Goal: Find specific page/section: Find specific page/section

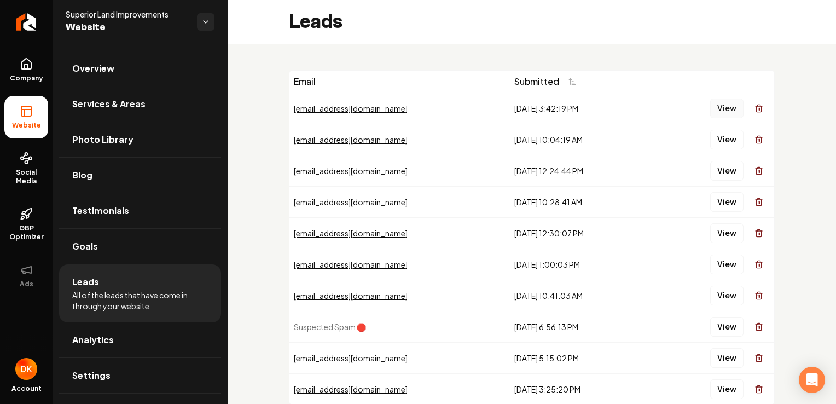
click at [721, 106] on button "View" at bounding box center [726, 108] width 33 height 20
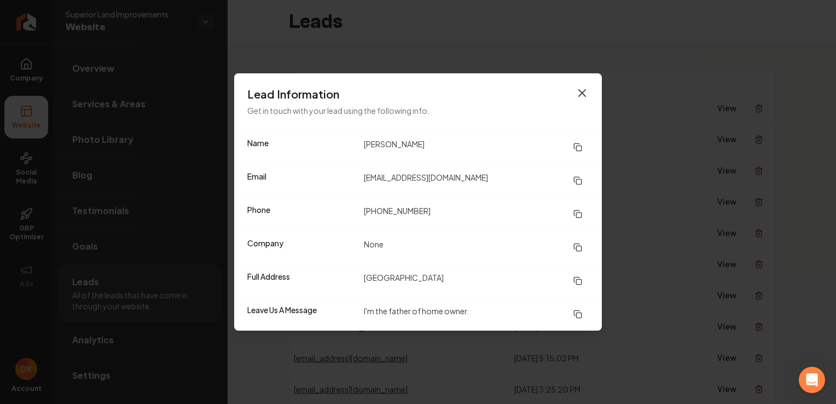
click at [582, 93] on icon "button" at bounding box center [582, 93] width 7 height 7
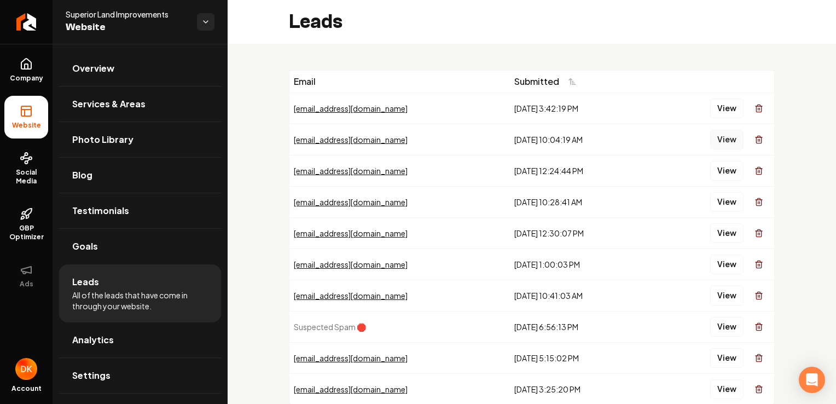
click at [720, 138] on button "View" at bounding box center [726, 140] width 33 height 20
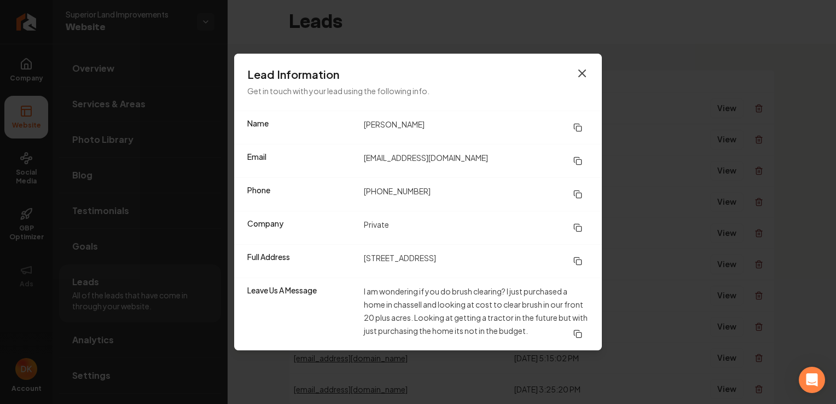
click at [582, 73] on icon "button" at bounding box center [582, 73] width 7 height 7
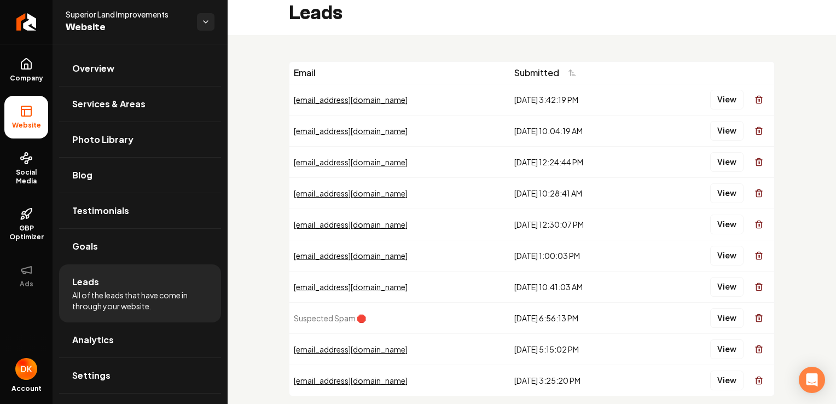
scroll to position [8, 0]
click at [755, 102] on icon "Main content area" at bounding box center [759, 100] width 9 height 9
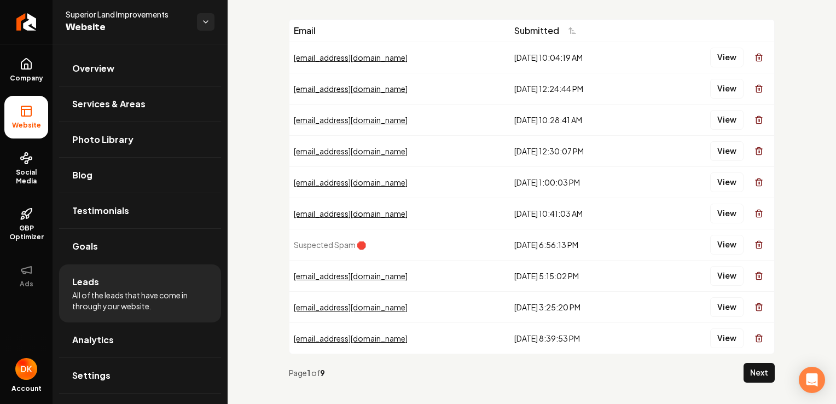
scroll to position [63, 0]
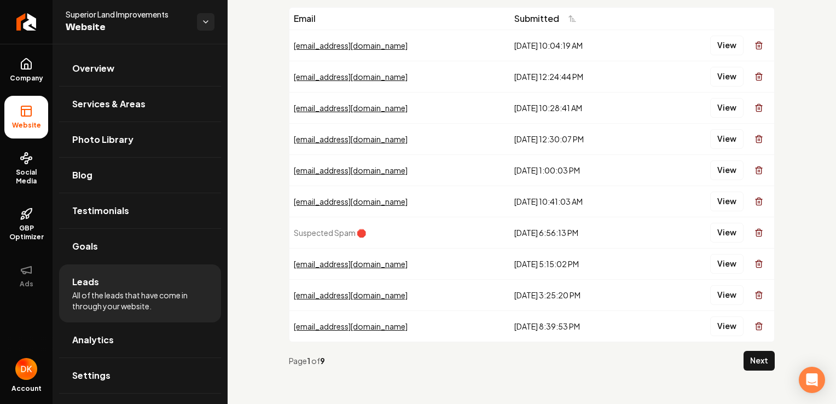
click at [755, 43] on icon "Main content area" at bounding box center [759, 45] width 9 height 9
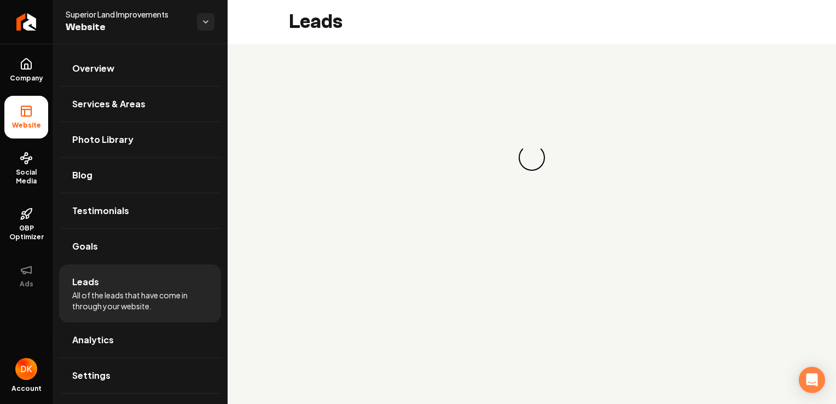
scroll to position [0, 0]
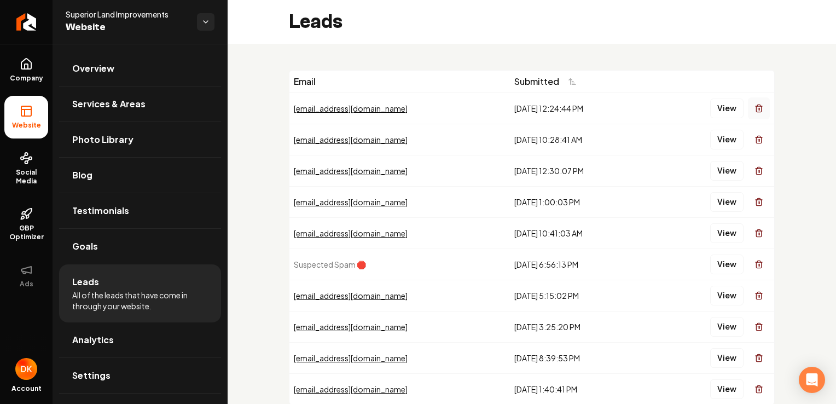
click at [755, 108] on icon "Main content area" at bounding box center [759, 108] width 9 height 9
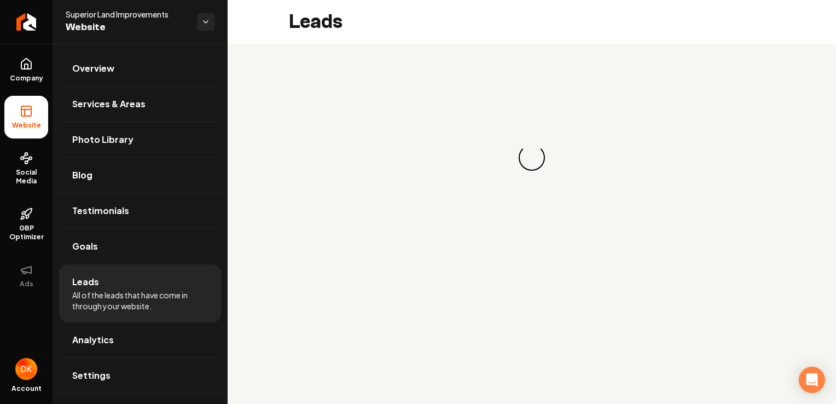
click at [750, 110] on div "Loading... Loading..." at bounding box center [532, 157] width 486 height 175
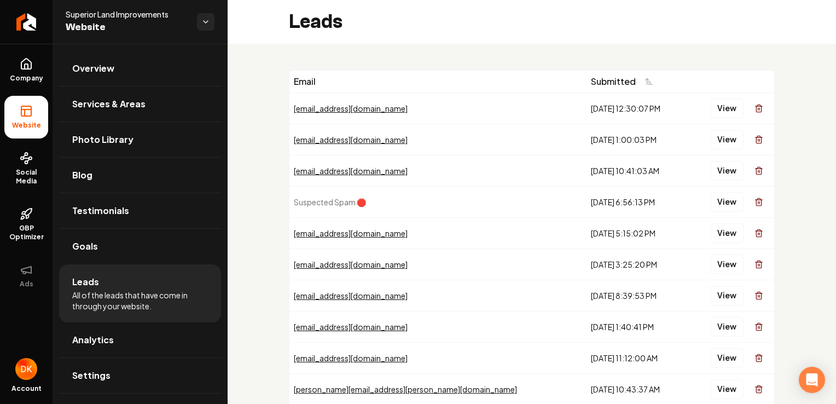
click at [755, 110] on icon "Main content area" at bounding box center [759, 108] width 9 height 9
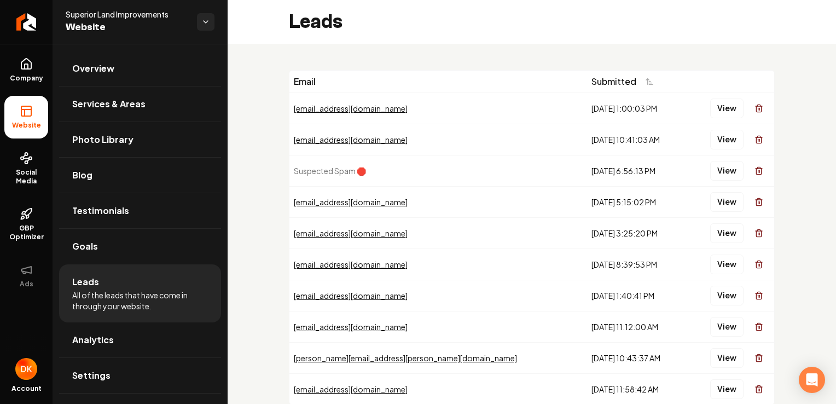
click at [755, 110] on icon "Main content area" at bounding box center [759, 108] width 9 height 9
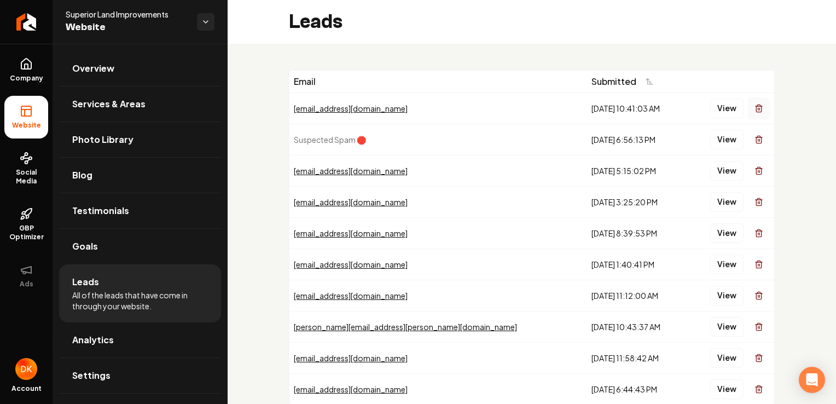
click at [755, 110] on icon "Main content area" at bounding box center [759, 108] width 9 height 9
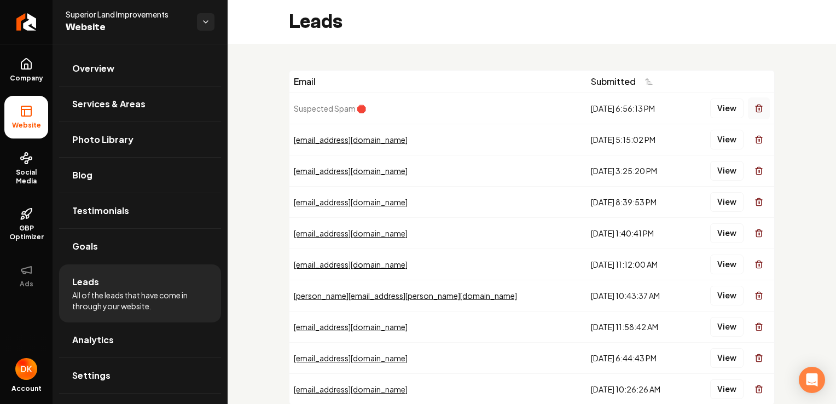
click at [755, 109] on icon "Main content area" at bounding box center [759, 108] width 9 height 9
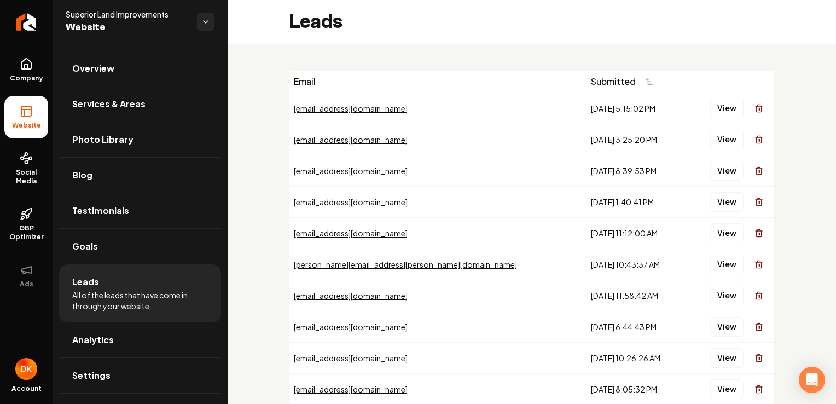
click at [759, 109] on line "Main content area" at bounding box center [759, 109] width 0 height 2
click at [718, 107] on button "View" at bounding box center [726, 108] width 33 height 20
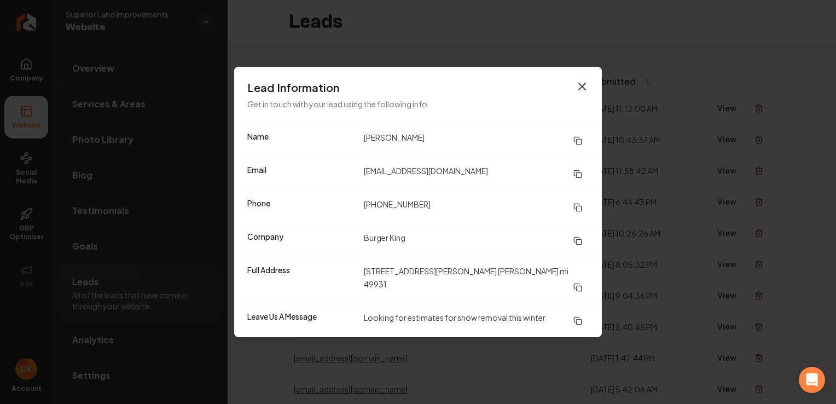
click at [587, 93] on icon "button" at bounding box center [582, 86] width 13 height 13
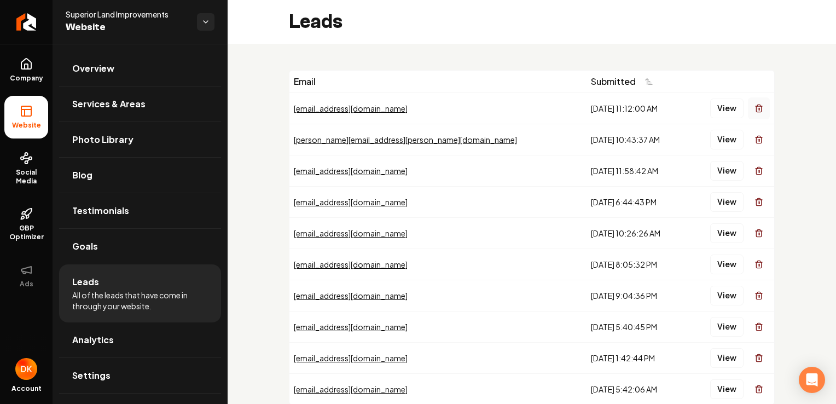
click at [756, 109] on button "Main content area" at bounding box center [759, 108] width 22 height 22
click at [755, 110] on icon "Main content area" at bounding box center [759, 108] width 9 height 9
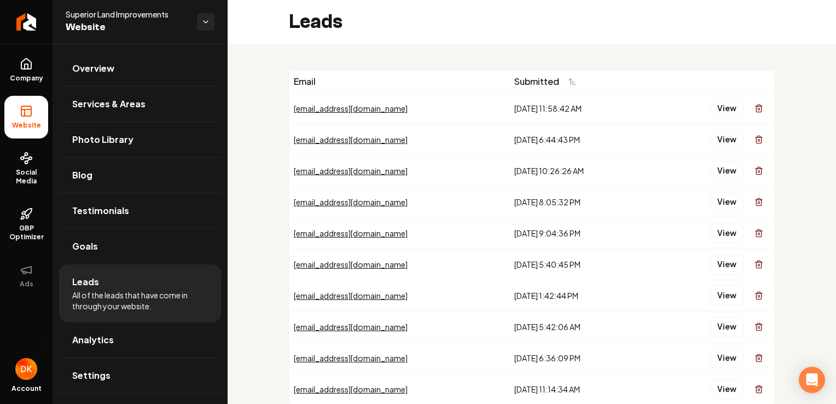
click at [755, 110] on icon "Main content area" at bounding box center [759, 108] width 9 height 9
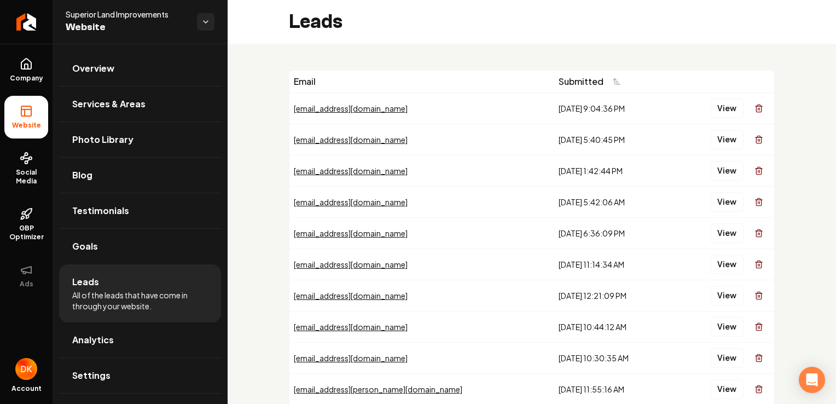
click at [755, 110] on icon "Main content area" at bounding box center [759, 108] width 9 height 9
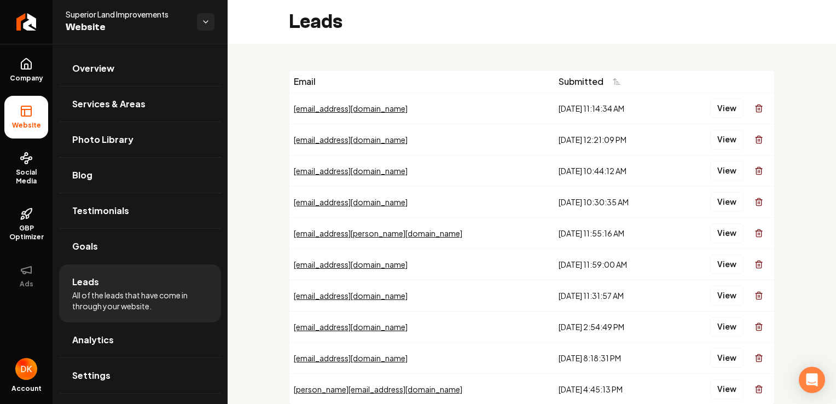
click at [755, 110] on icon "Main content area" at bounding box center [759, 108] width 9 height 9
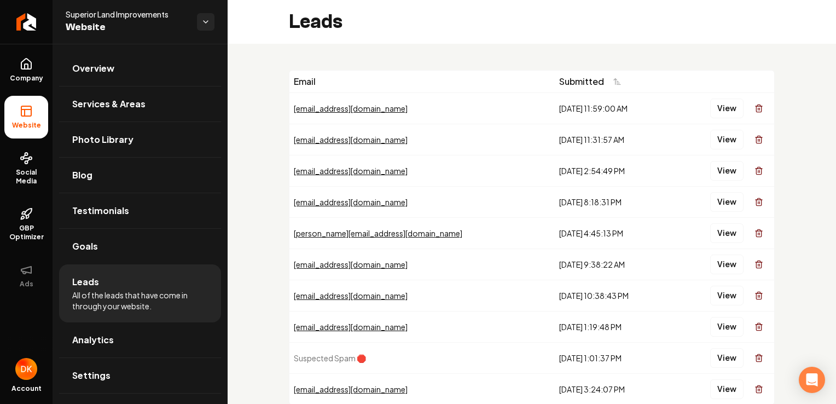
click at [755, 110] on icon "Main content area" at bounding box center [759, 108] width 9 height 9
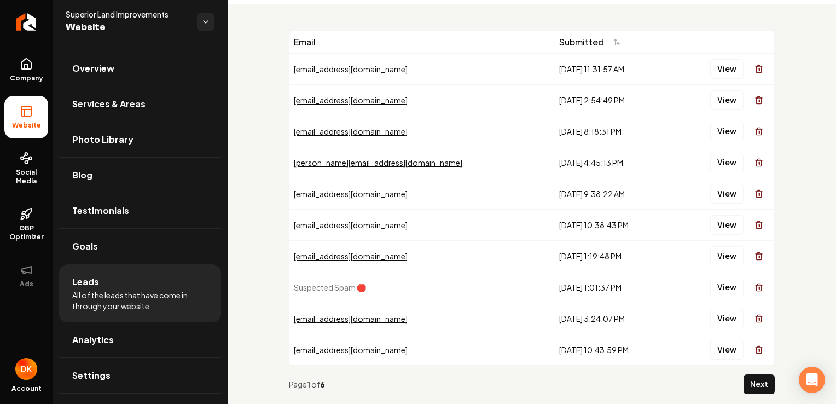
scroll to position [63, 0]
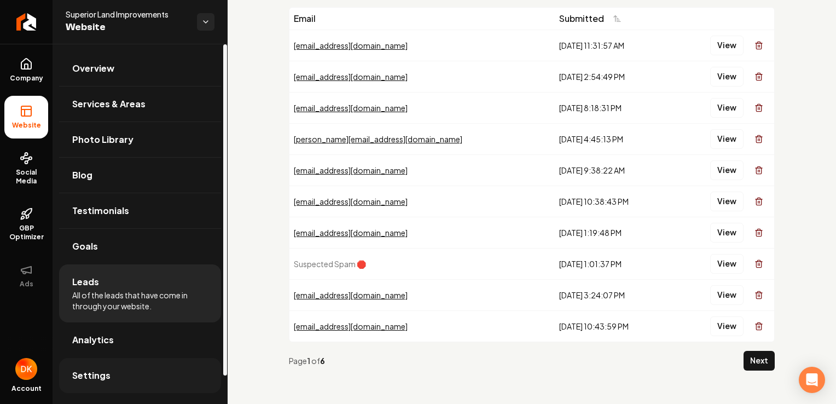
click at [93, 375] on span "Settings" at bounding box center [91, 375] width 38 height 13
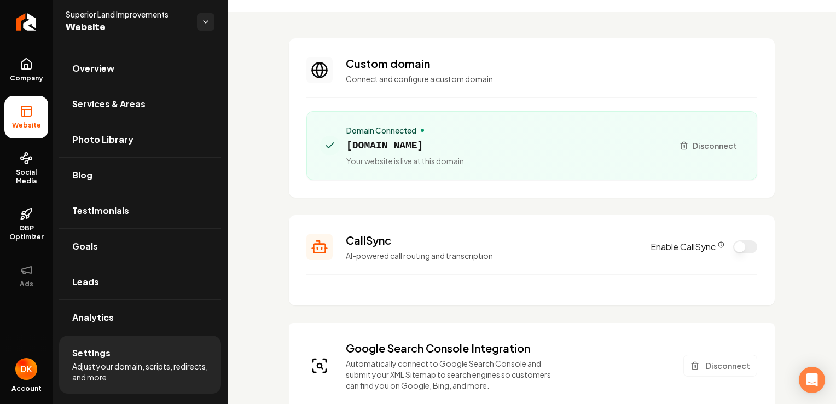
scroll to position [109, 0]
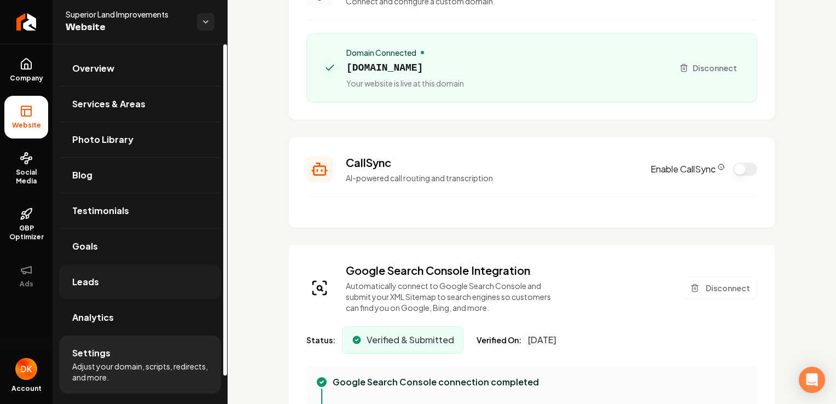
click at [84, 284] on span "Leads" at bounding box center [85, 281] width 27 height 13
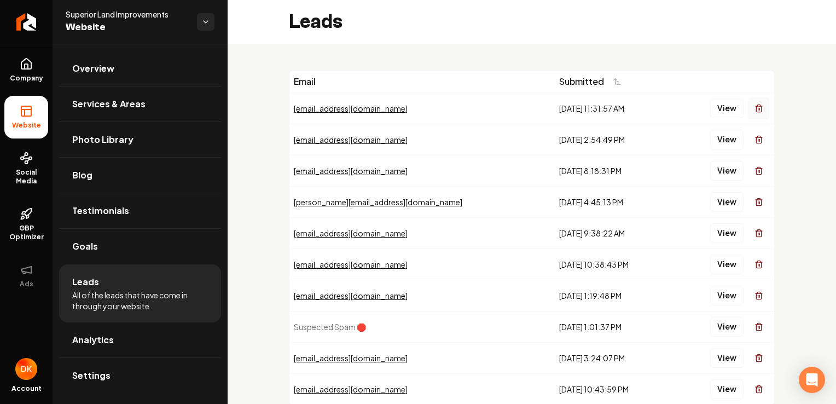
click at [758, 108] on line "Main content area" at bounding box center [758, 109] width 0 height 2
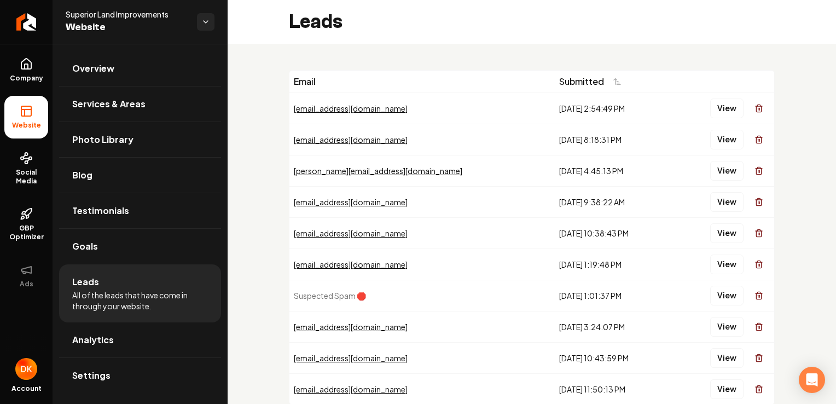
click at [758, 108] on line "Main content area" at bounding box center [758, 109] width 0 height 2
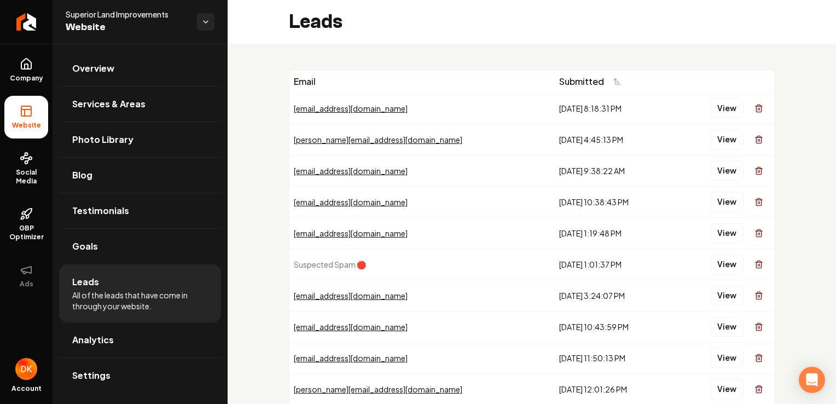
click at [758, 108] on line "Main content area" at bounding box center [758, 109] width 0 height 2
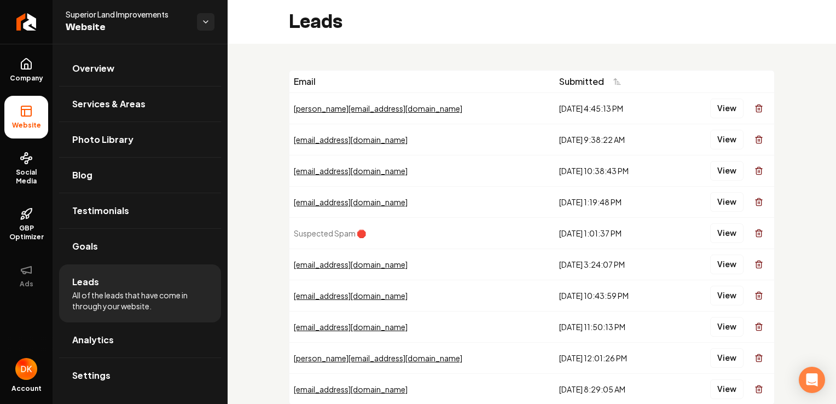
click at [758, 108] on line "Main content area" at bounding box center [758, 109] width 0 height 2
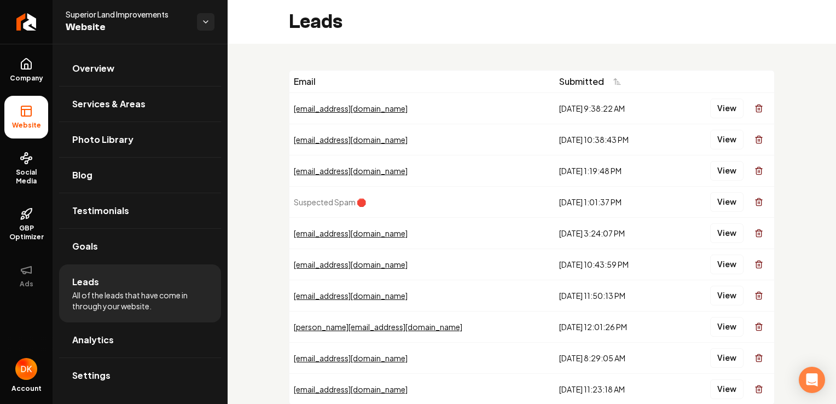
click at [758, 108] on line "Main content area" at bounding box center [758, 109] width 0 height 2
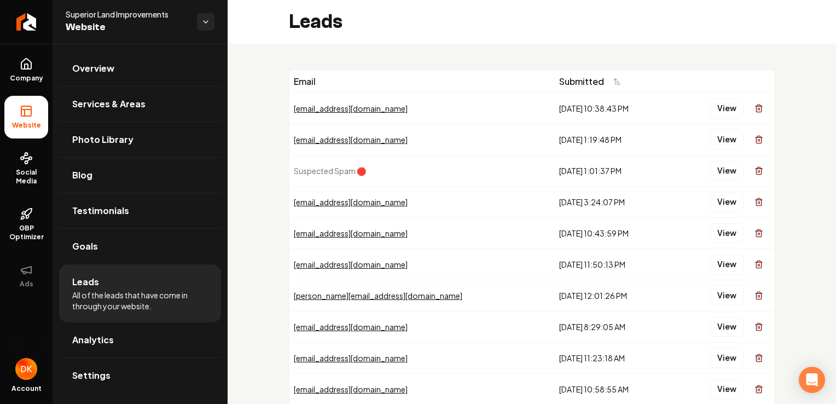
click at [758, 108] on line "Main content area" at bounding box center [758, 109] width 0 height 2
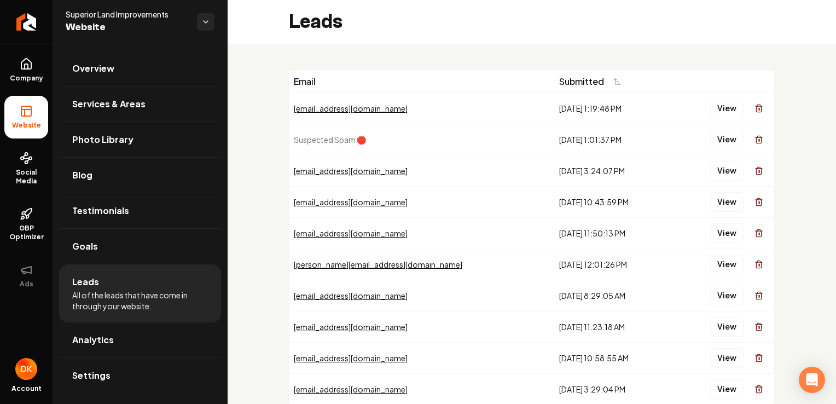
click at [758, 108] on line "Main content area" at bounding box center [758, 109] width 0 height 2
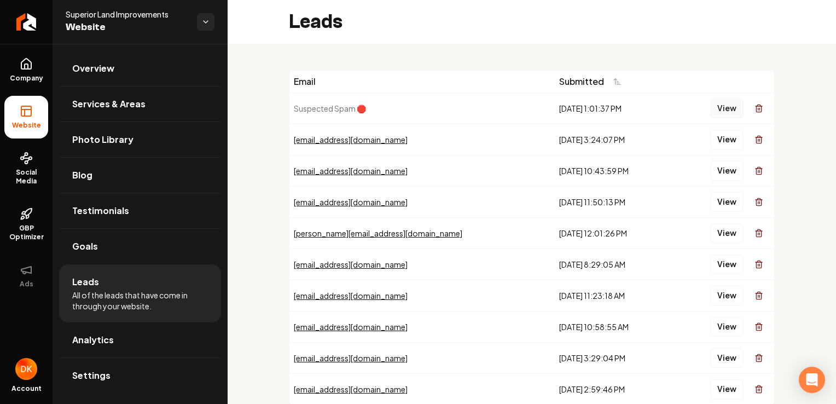
click at [714, 110] on button "View" at bounding box center [726, 108] width 33 height 20
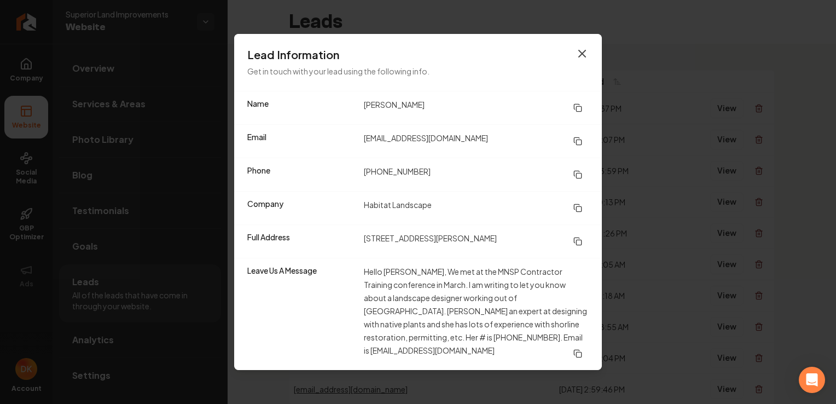
click at [587, 56] on icon "button" at bounding box center [582, 53] width 13 height 13
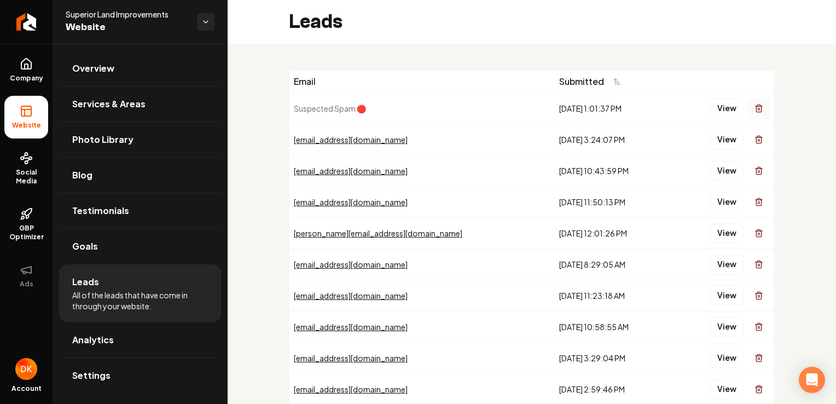
click at [755, 111] on icon "Main content area" at bounding box center [759, 108] width 9 height 9
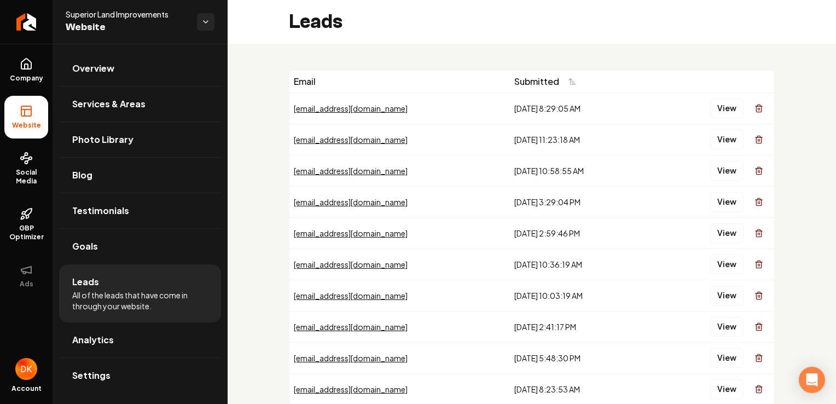
click at [755, 111] on icon "Main content area" at bounding box center [759, 108] width 9 height 9
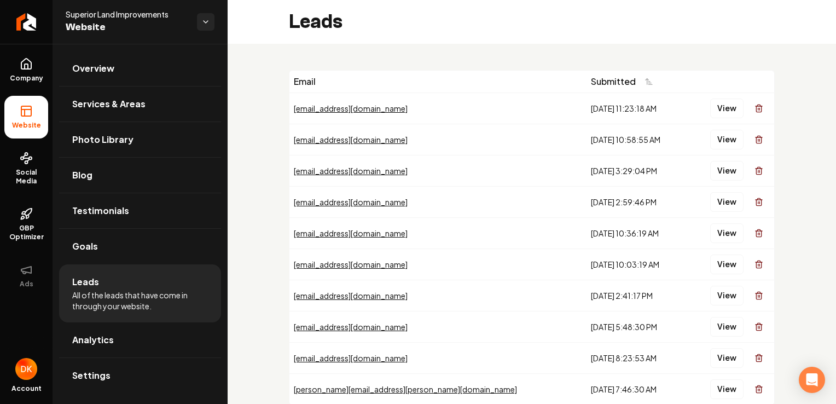
click at [755, 111] on icon "Main content area" at bounding box center [759, 108] width 9 height 9
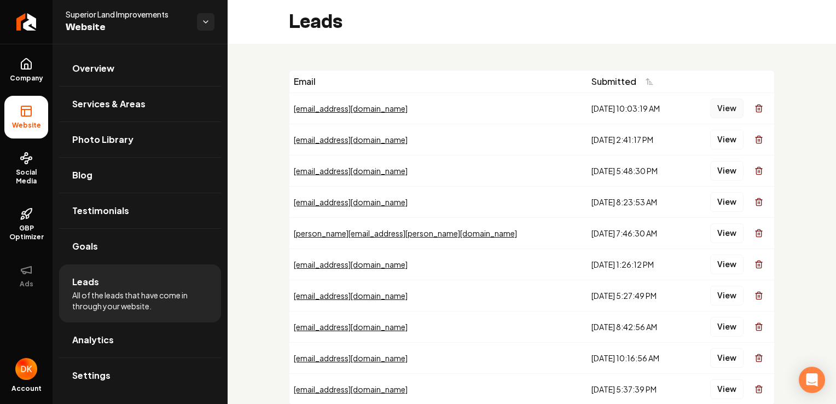
click at [722, 114] on button "View" at bounding box center [726, 108] width 33 height 20
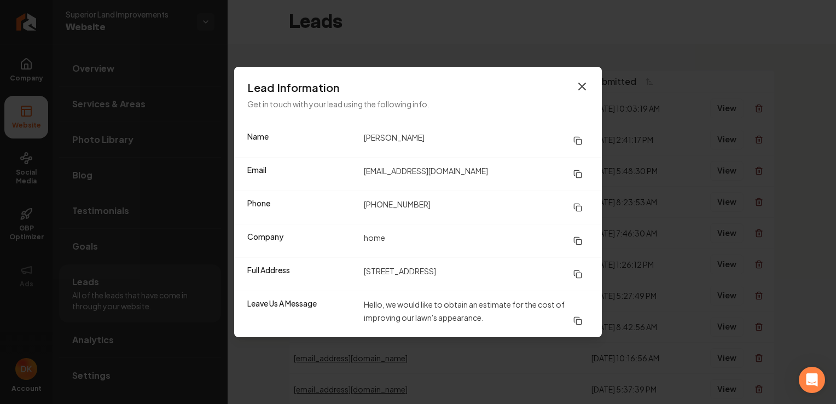
click at [584, 89] on icon "button" at bounding box center [582, 86] width 7 height 7
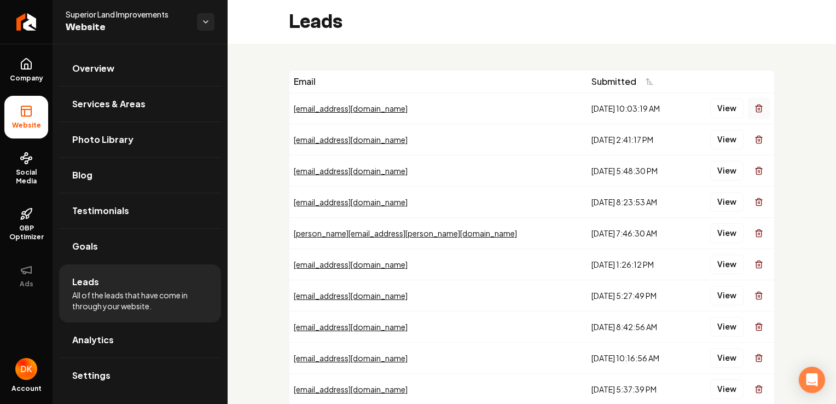
click at [755, 106] on icon "Main content area" at bounding box center [759, 108] width 9 height 9
click at [756, 108] on icon "Main content area" at bounding box center [758, 109] width 5 height 6
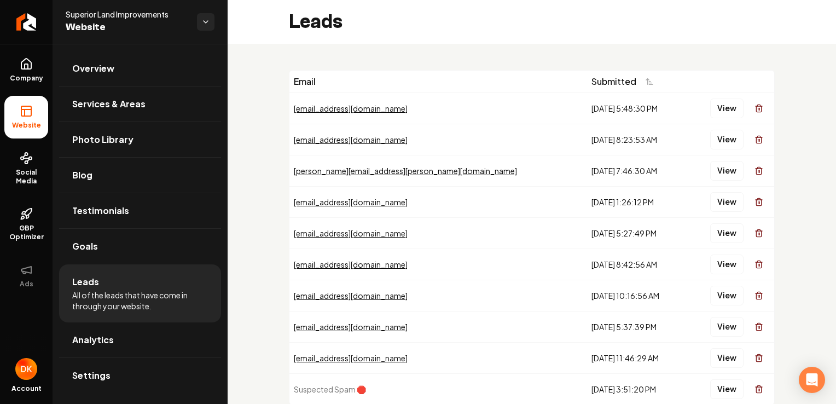
click at [756, 108] on icon "Main content area" at bounding box center [758, 109] width 5 height 6
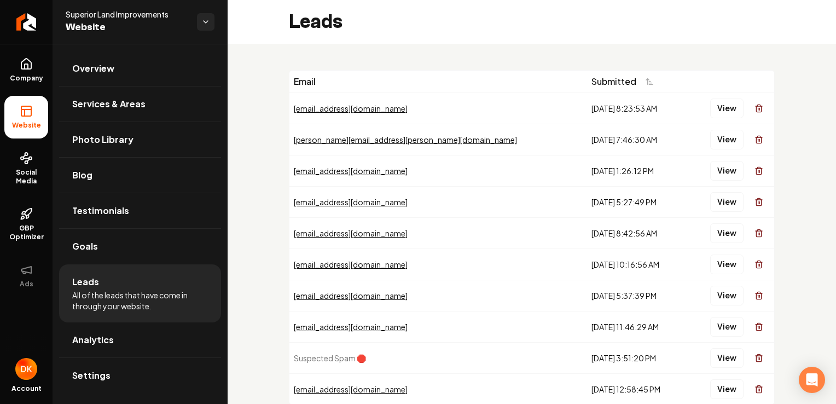
click at [756, 108] on icon "Main content area" at bounding box center [758, 109] width 5 height 6
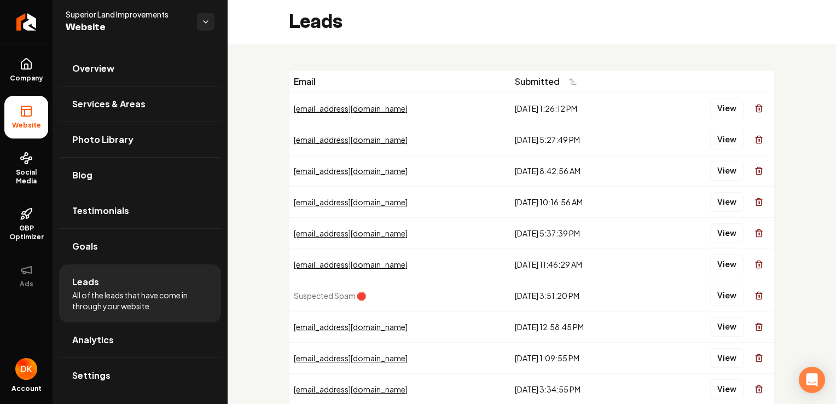
click at [756, 108] on icon "Main content area" at bounding box center [758, 109] width 5 height 6
click at [727, 111] on button "View" at bounding box center [726, 108] width 33 height 20
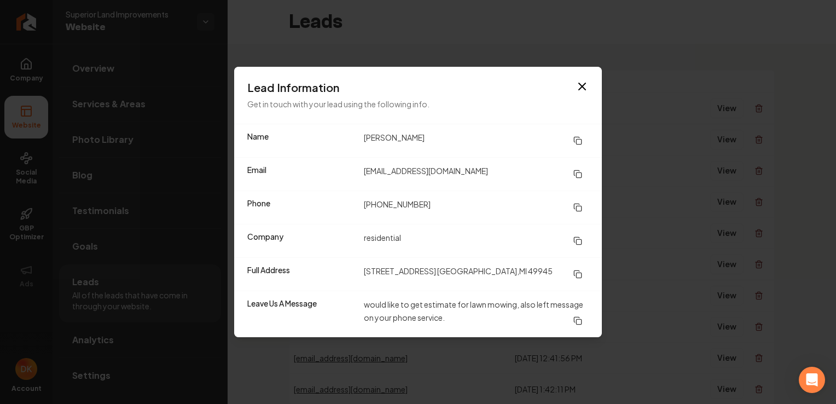
click at [582, 89] on icon "button" at bounding box center [582, 86] width 13 height 13
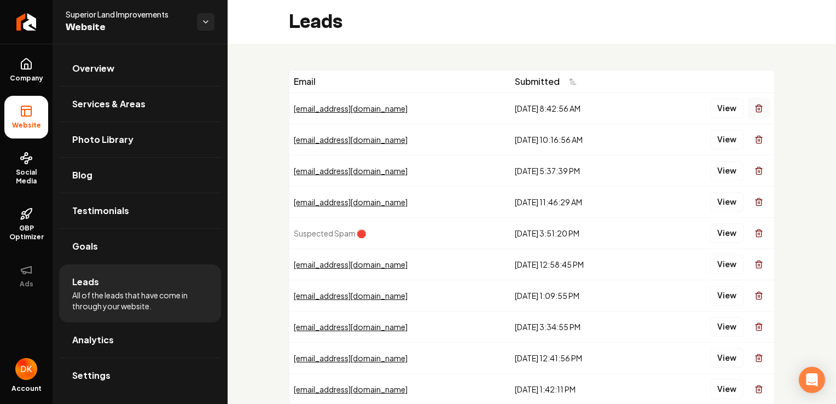
click at [755, 111] on icon "Main content area" at bounding box center [759, 108] width 9 height 9
click at [718, 109] on button "View" at bounding box center [726, 108] width 33 height 20
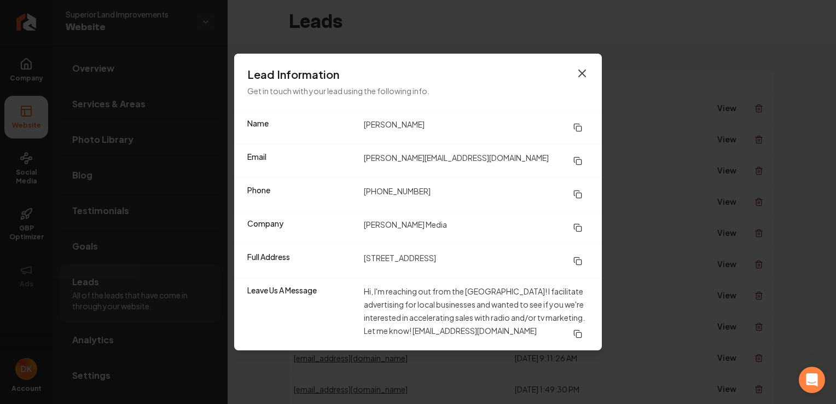
click at [583, 74] on icon "button" at bounding box center [582, 73] width 7 height 7
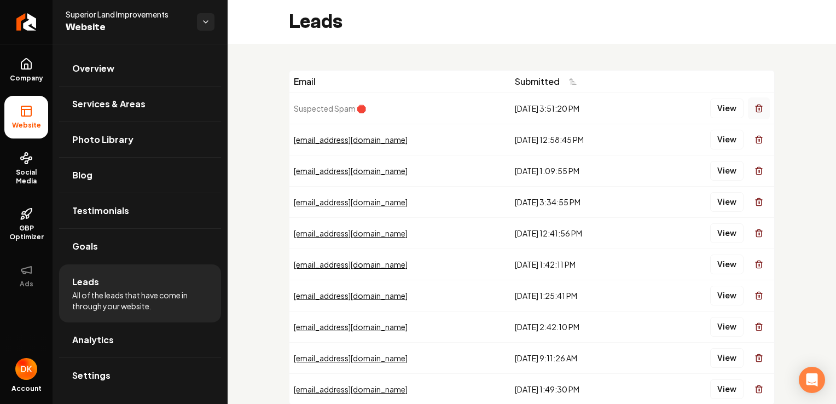
click at [755, 106] on icon "Main content area" at bounding box center [759, 108] width 9 height 9
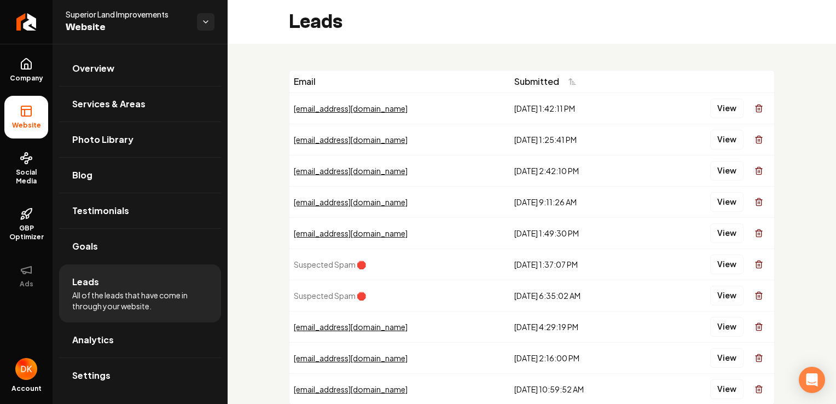
click at [755, 106] on icon "Main content area" at bounding box center [759, 108] width 9 height 9
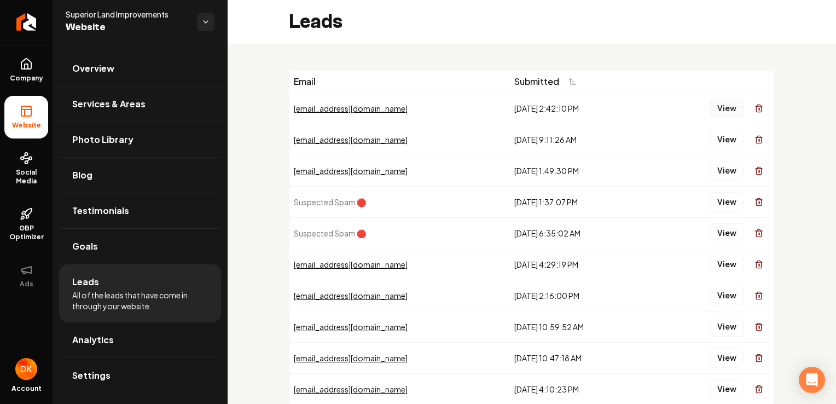
click at [721, 110] on button "View" at bounding box center [726, 108] width 33 height 20
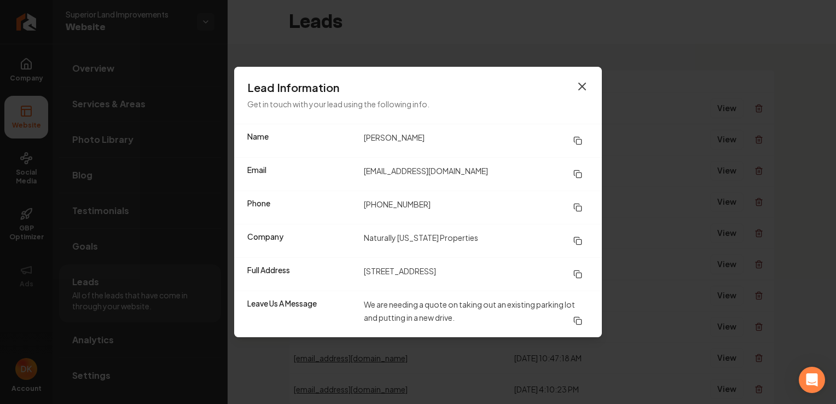
click at [581, 86] on icon "button" at bounding box center [582, 86] width 7 height 7
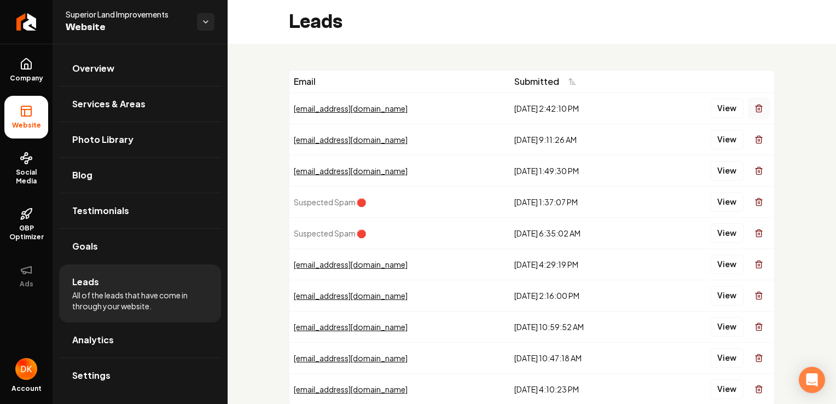
click at [758, 108] on line "Main content area" at bounding box center [758, 109] width 0 height 2
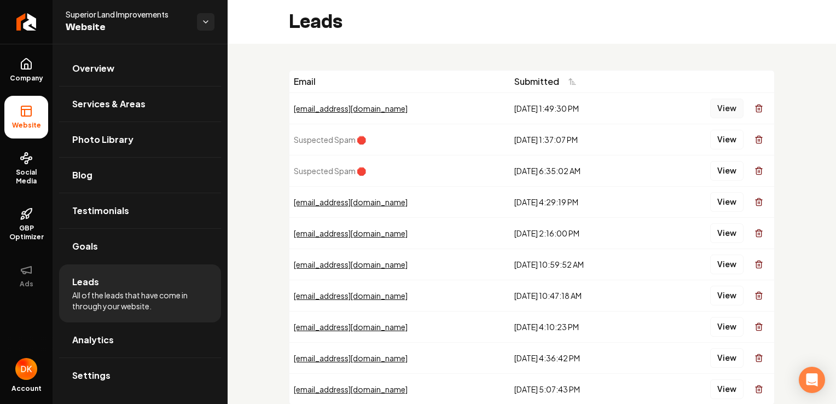
click at [721, 108] on button "View" at bounding box center [726, 108] width 33 height 20
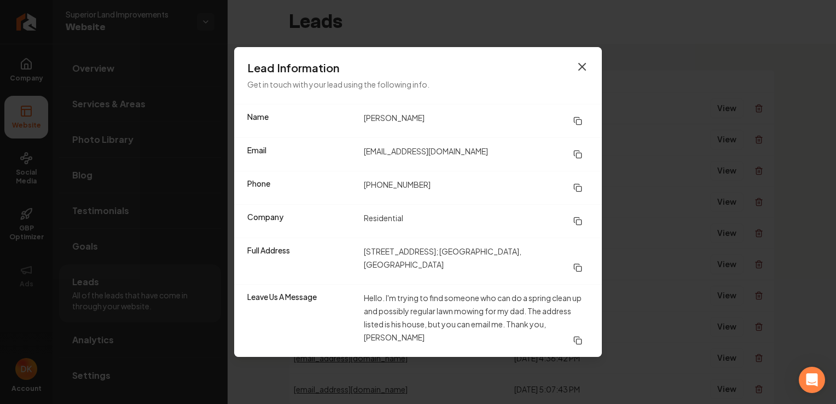
click at [582, 72] on icon "button" at bounding box center [582, 66] width 13 height 13
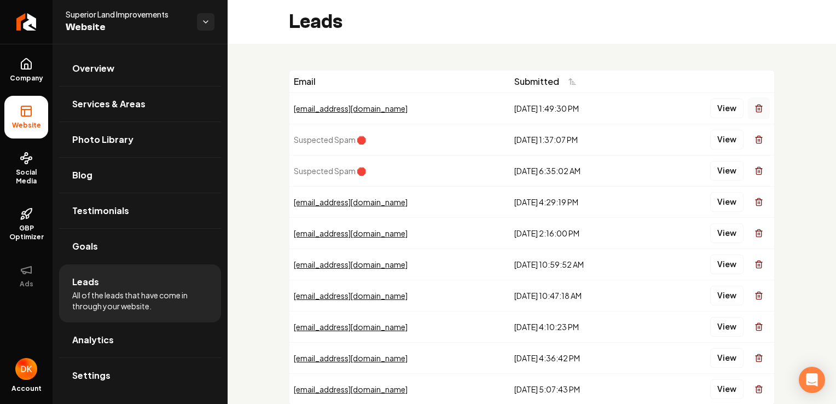
click at [759, 108] on line "Main content area" at bounding box center [759, 109] width 0 height 2
click at [755, 108] on icon "Main content area" at bounding box center [759, 108] width 9 height 9
click at [758, 108] on line "Main content area" at bounding box center [758, 109] width 0 height 2
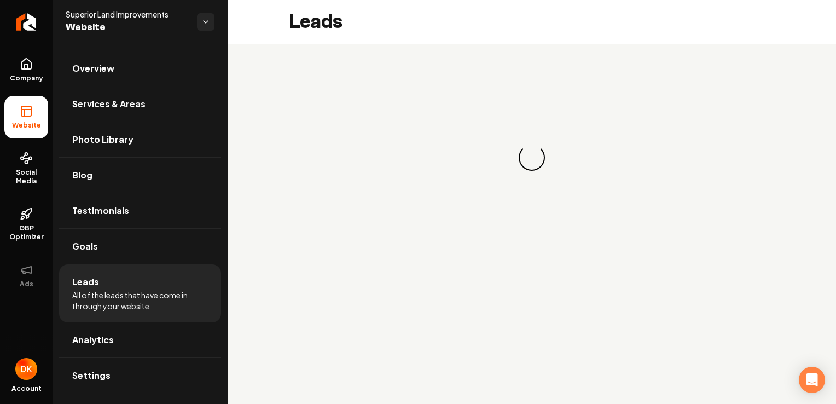
click at [752, 107] on div "Loading... Loading..." at bounding box center [532, 157] width 486 height 175
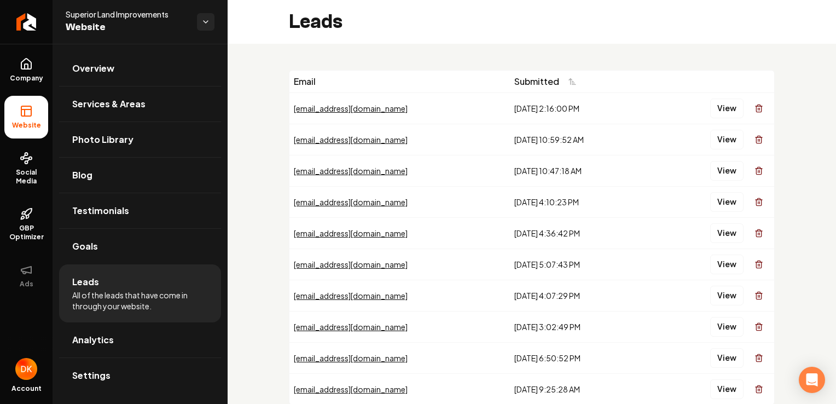
click at [755, 107] on icon "Main content area" at bounding box center [759, 108] width 9 height 9
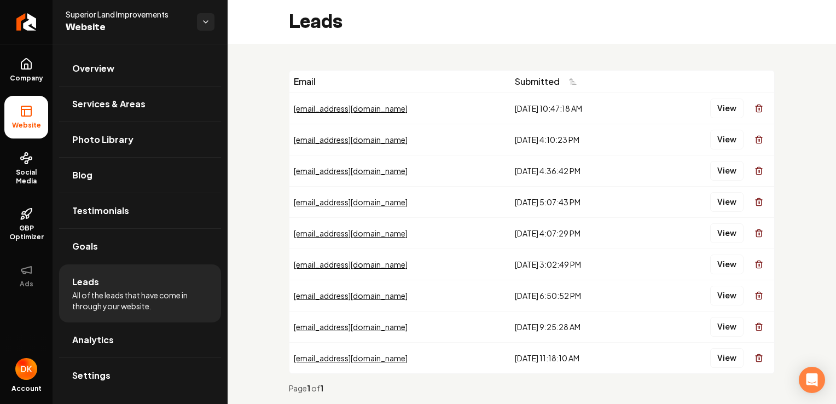
click at [755, 107] on icon "Main content area" at bounding box center [759, 108] width 9 height 9
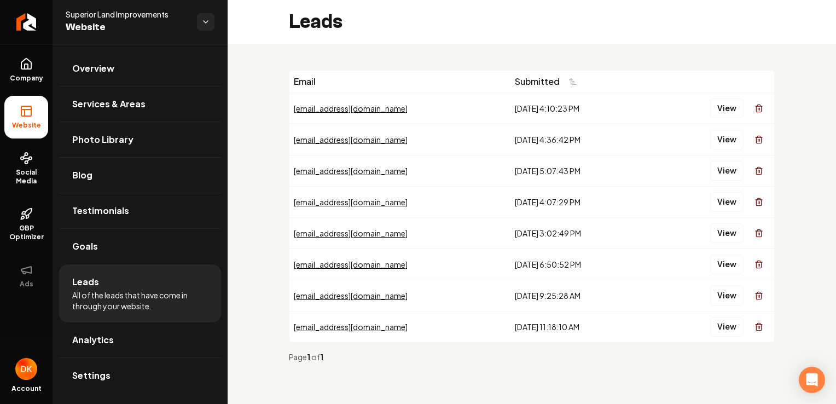
click at [752, 107] on button "Main content area" at bounding box center [759, 108] width 22 height 22
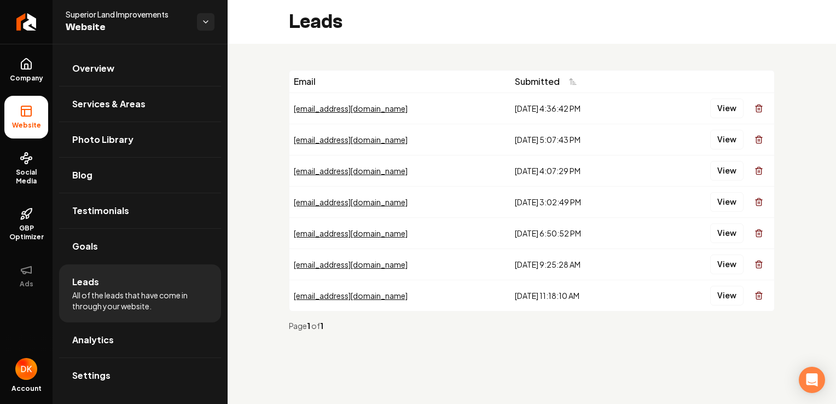
click at [752, 107] on button "Main content area" at bounding box center [759, 108] width 22 height 22
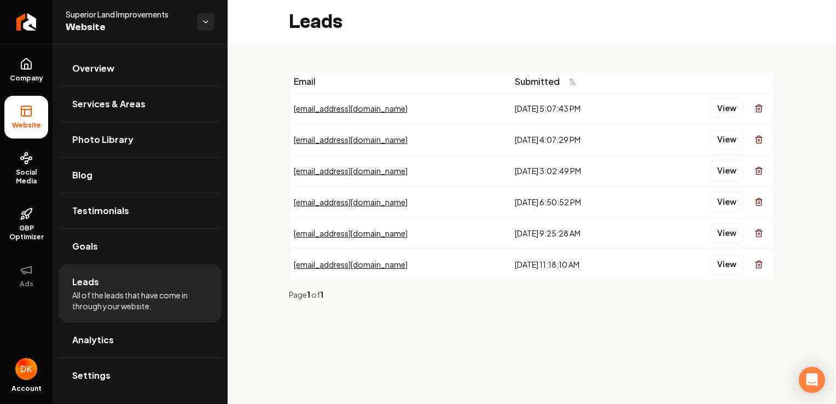
click at [752, 107] on button "Main content area" at bounding box center [759, 108] width 22 height 22
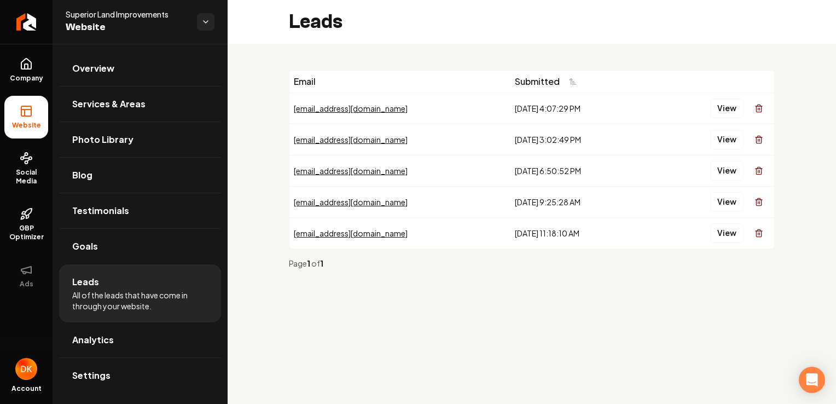
click at [752, 107] on button "Main content area" at bounding box center [759, 108] width 22 height 22
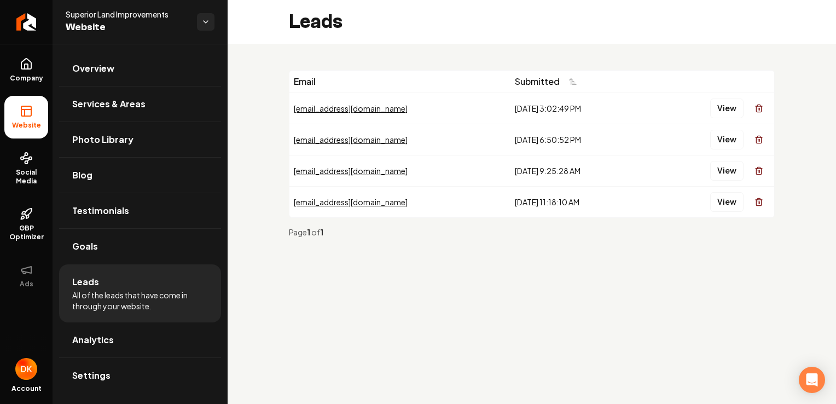
click at [752, 107] on button "Main content area" at bounding box center [759, 108] width 22 height 22
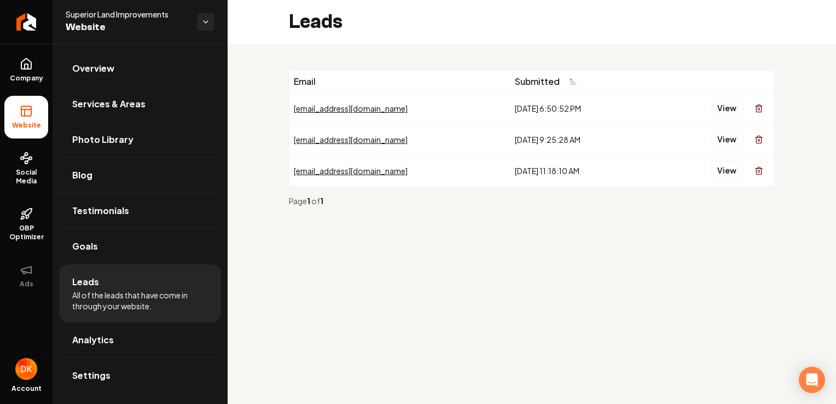
click at [752, 107] on button "Main content area" at bounding box center [759, 108] width 22 height 22
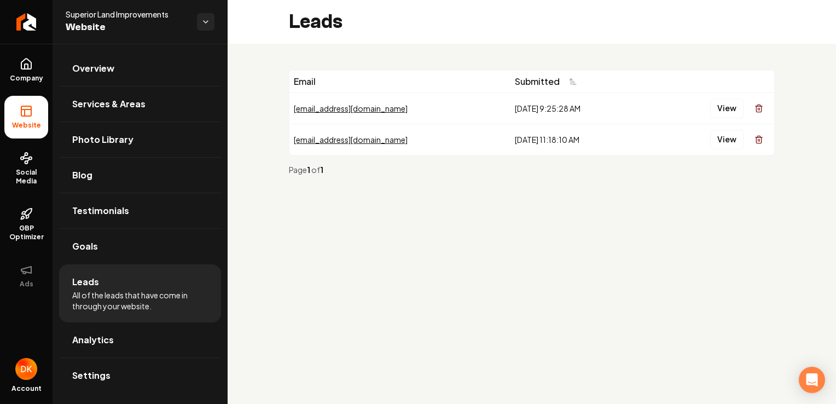
click at [752, 107] on button "Main content area" at bounding box center [759, 108] width 22 height 22
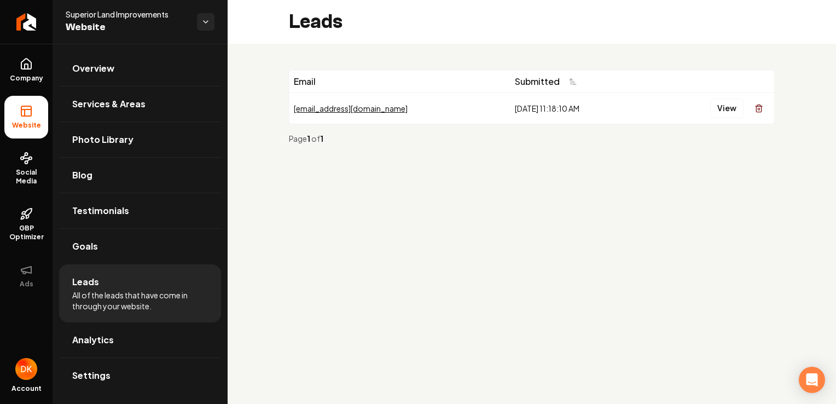
click at [752, 107] on button "Main content area" at bounding box center [759, 108] width 22 height 22
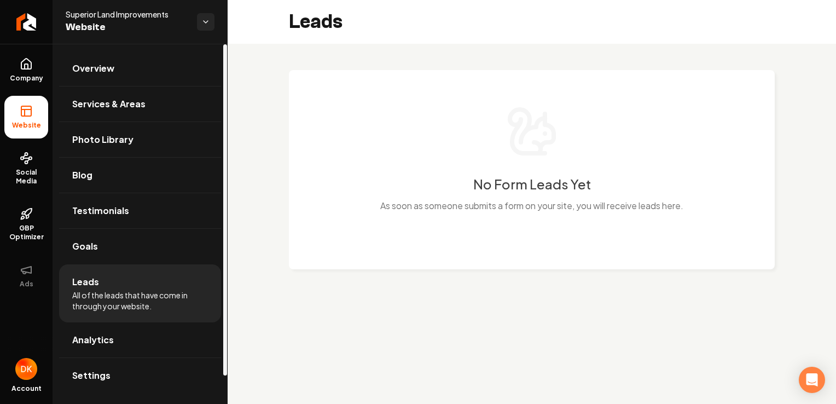
click at [505, 356] on main "Leads No Form Leads Yet As soon as someone submits a form on your site, you wil…" at bounding box center [532, 202] width 608 height 404
